Goal: Task Accomplishment & Management: Contribute content

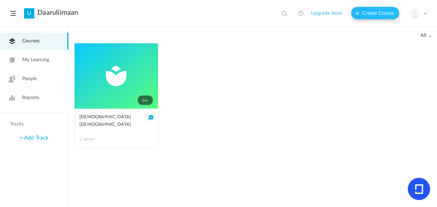
click at [372, 13] on button "Create Course" at bounding box center [375, 13] width 48 height 12
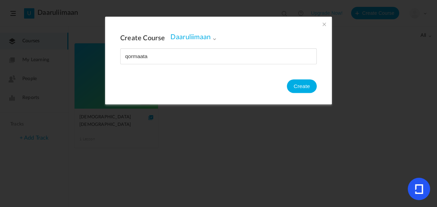
type input "qormaata"
click at [295, 84] on button "Create" at bounding box center [302, 86] width 30 height 14
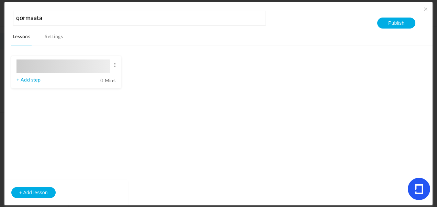
type input "Lesson 1"
type input "0"
type input "Step 1"
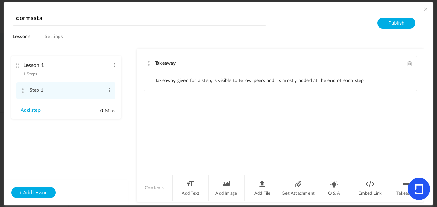
click at [160, 80] on li "Takeaway given for a step, is visible to fellow peers and its mostly added at t…" at bounding box center [259, 81] width 209 height 6
click at [115, 67] on span at bounding box center [114, 64] width 5 height 7
click at [102, 78] on link "Edit" at bounding box center [103, 76] width 27 height 8
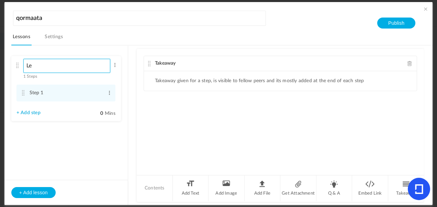
type input "L"
type input "g"
type input "huruufni hijaa'aa meeqa?"
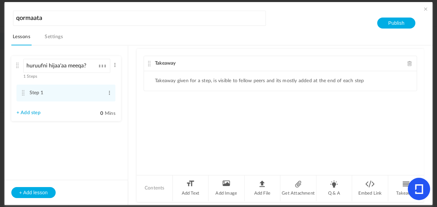
click at [76, 79] on div "huruufni hijaa'aa meeqa? 1 Steps Edit Delete" at bounding box center [63, 69] width 94 height 21
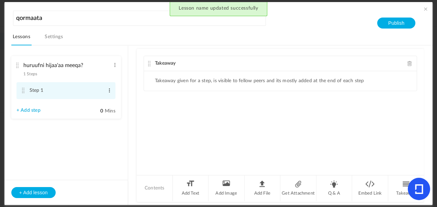
click at [109, 91] on span at bounding box center [109, 90] width 5 height 7
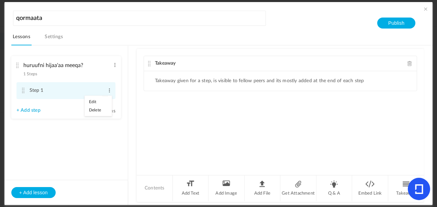
click at [90, 103] on link "Edit" at bounding box center [98, 102] width 27 height 8
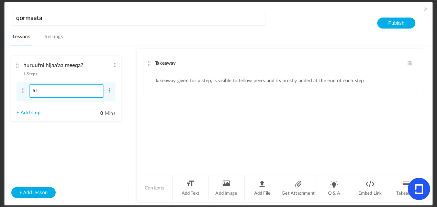
type input "S"
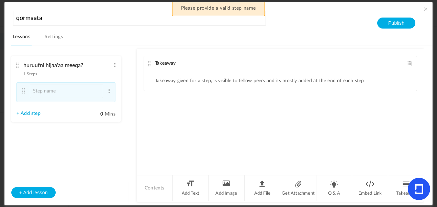
click at [162, 110] on div "Takeaway Takeaway given for a step, is visible to fellow peers and its mostly a…" at bounding box center [280, 111] width 287 height 125
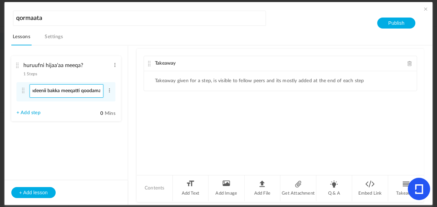
scroll to position [0, 41]
type input "huruufni maddii sadeenii bakka meeqatti qoodama?"
click at [141, 106] on div "Takeaway Takeaway given for a step, is visible to fellow peers and its mostly a…" at bounding box center [280, 111] width 287 height 125
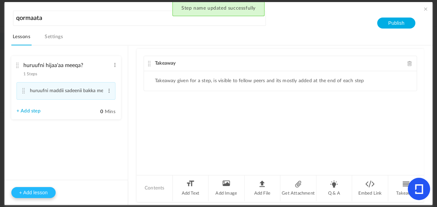
click at [33, 190] on button "+ Add lesson" at bounding box center [33, 192] width 44 height 11
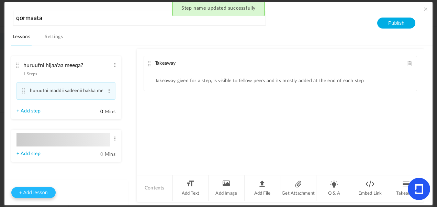
type input "Lesson 2"
type input "0"
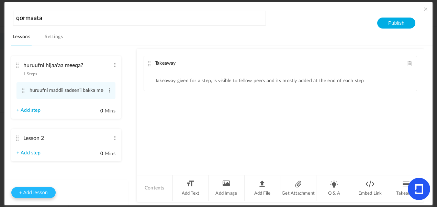
type input "Step 1"
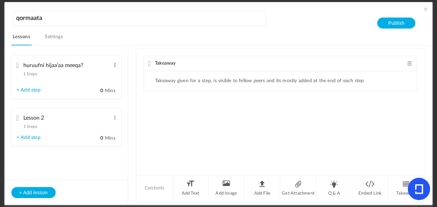
click at [114, 65] on span at bounding box center [114, 64] width 5 height 7
click at [99, 101] on ul "huruufni hijaa'aa meeqa? 1 Steps Edit Delete huruufni maddii sadeenii bakka mee…" at bounding box center [65, 106] width 123 height 121
click at [107, 93] on span "Mins" at bounding box center [110, 90] width 11 height 5
click at [103, 93] on input "0" at bounding box center [94, 91] width 17 height 7
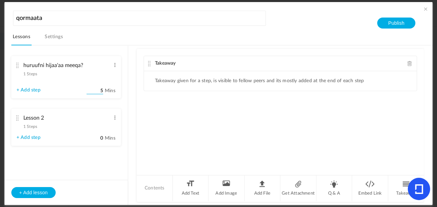
type input "5"
click at [150, 114] on div "Takeaway Takeaway given for a step, is visible to fellow peers and its mostly a…" at bounding box center [280, 111] width 287 height 125
click at [387, 25] on button "Publish" at bounding box center [396, 23] width 38 height 11
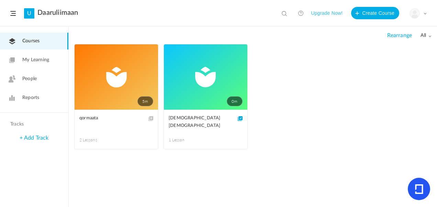
click at [116, 88] on link "5m" at bounding box center [115, 76] width 83 height 65
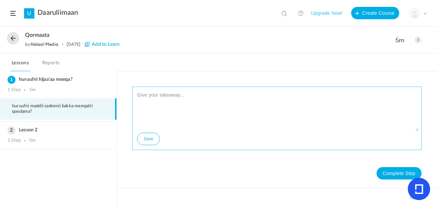
click at [148, 96] on textarea at bounding box center [276, 110] width 283 height 41
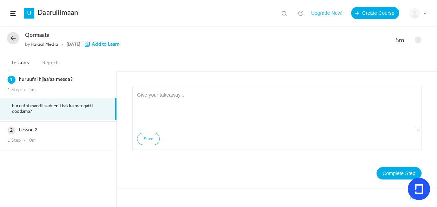
click at [418, 40] on span at bounding box center [417, 39] width 7 height 7
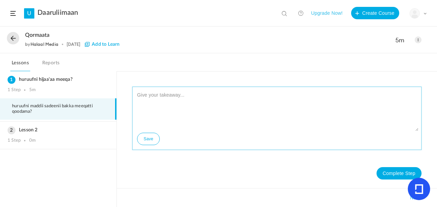
drag, startPoint x: 149, startPoint y: 103, endPoint x: 139, endPoint y: 110, distance: 12.1
click at [139, 110] on textarea at bounding box center [276, 110] width 283 height 41
type textarea "dhugaa"
click at [145, 137] on button "Save" at bounding box center [148, 139] width 23 height 12
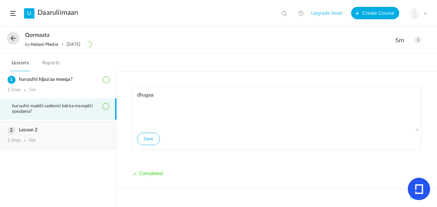
click at [62, 128] on h3 "Lesson 2" at bounding box center [58, 130] width 101 height 6
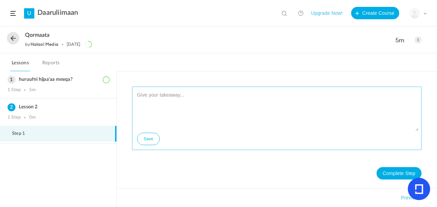
click at [156, 96] on textarea at bounding box center [276, 110] width 283 height 41
type textarea "soba"
click at [152, 142] on button "Save" at bounding box center [148, 139] width 23 height 12
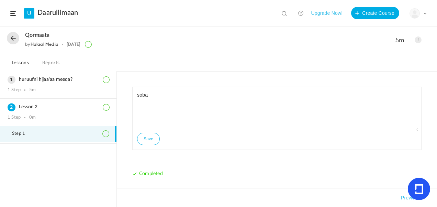
click at [105, 173] on ol "huruufni hijaa'aa meeqa? 1 Step 5m huruufni maddii sadeenii bakka meeqatti qood…" at bounding box center [58, 139] width 116 height 136
click at [127, 114] on div "soba Save Completed Takeaways Previous" at bounding box center [276, 137] width 303 height 100
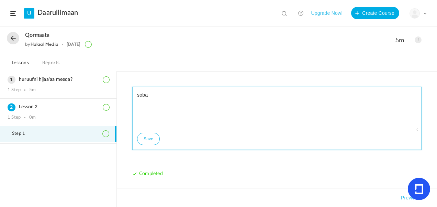
click at [153, 137] on button "Save" at bounding box center [148, 139] width 23 height 12
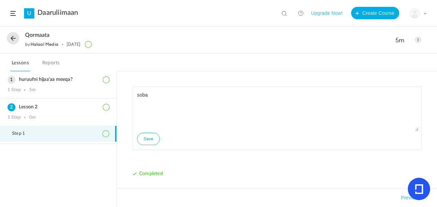
click at [56, 65] on link "Reports" at bounding box center [51, 64] width 20 height 13
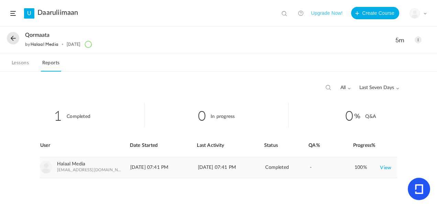
click at [385, 165] on link "View" at bounding box center [385, 167] width 11 height 12
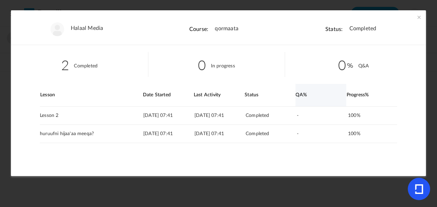
click at [301, 93] on div "QA%" at bounding box center [320, 95] width 50 height 22
click at [263, 94] on div "Status" at bounding box center [269, 95] width 50 height 22
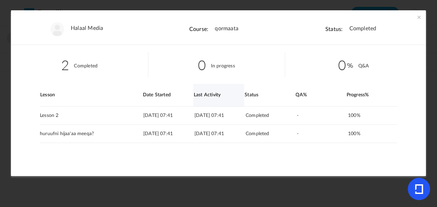
click at [200, 98] on div "Last Activity" at bounding box center [219, 95] width 50 height 22
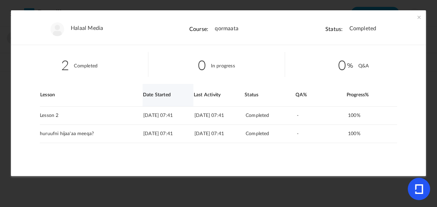
click at [156, 92] on div "Date Started" at bounding box center [168, 95] width 50 height 22
click at [387, 134] on link "View" at bounding box center [385, 133] width 11 height 12
drag, startPoint x: 58, startPoint y: 30, endPoint x: 57, endPoint y: 17, distance: 12.4
click at [58, 30] on img at bounding box center [57, 29] width 14 height 14
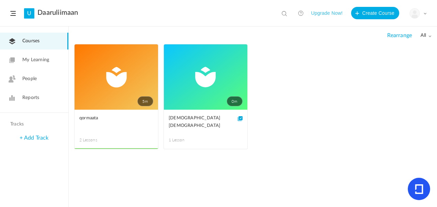
click at [333, 12] on button "Upgrade Now!" at bounding box center [327, 13] width 32 height 12
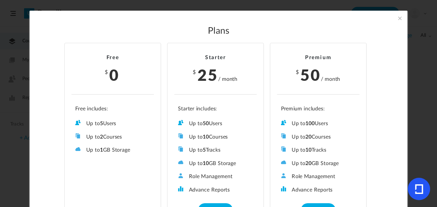
scroll to position [24, 0]
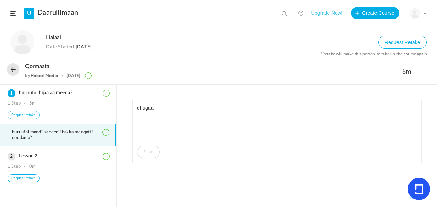
click at [324, 11] on button "Upgrade Now!" at bounding box center [327, 13] width 32 height 12
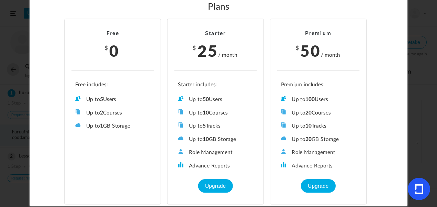
scroll to position [24, 0]
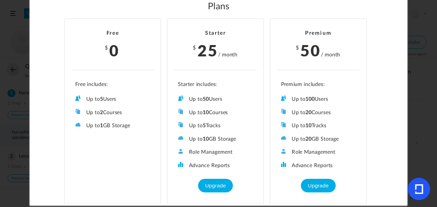
click at [379, 36] on div "Free $ 0 Up to 5 Users Up to 2 Courses Up to 0 Tracks Up to 1 GB Storage Role M…" at bounding box center [218, 110] width 347 height 197
